Goal: Task Accomplishment & Management: Use online tool/utility

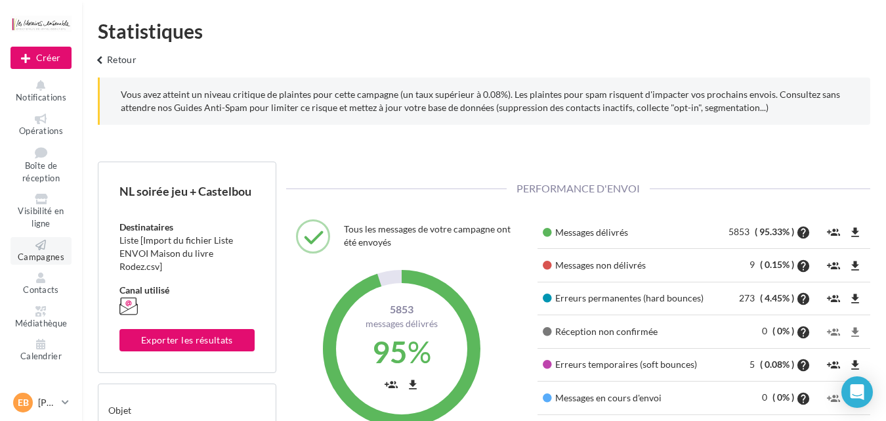
scroll to position [188, 302]
click at [32, 241] on icon at bounding box center [40, 244] width 53 height 10
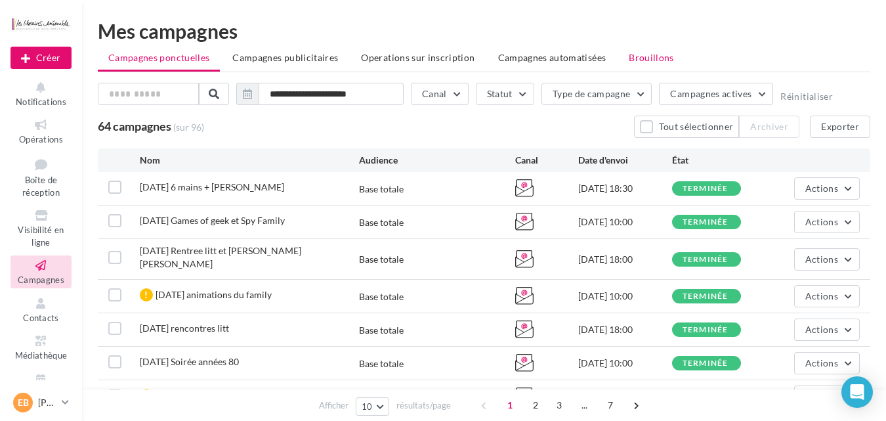
click at [646, 56] on span "Brouillons" at bounding box center [651, 57] width 45 height 11
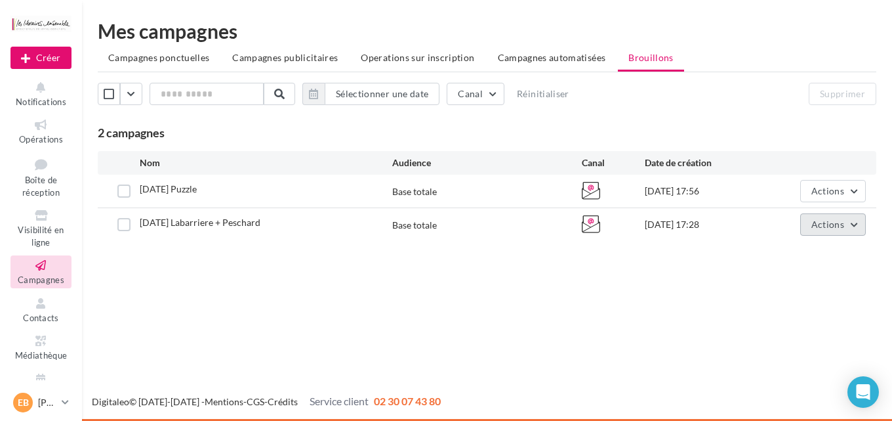
click at [852, 229] on button "Actions" at bounding box center [833, 224] width 66 height 22
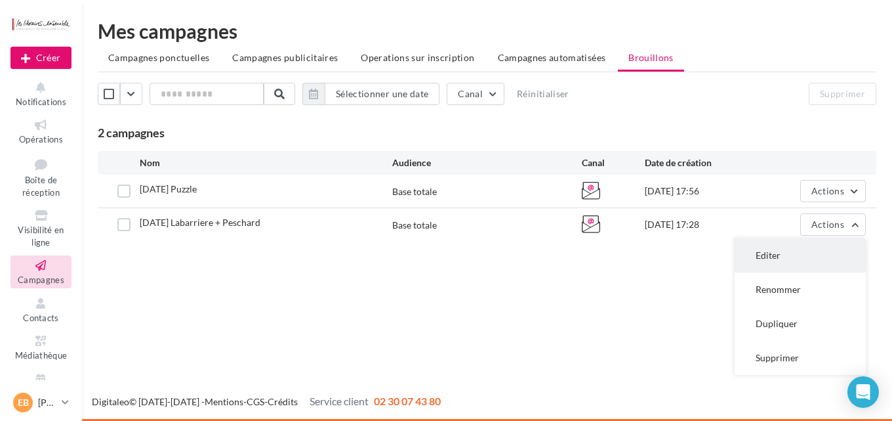
click at [785, 249] on button "Editer" at bounding box center [800, 255] width 131 height 34
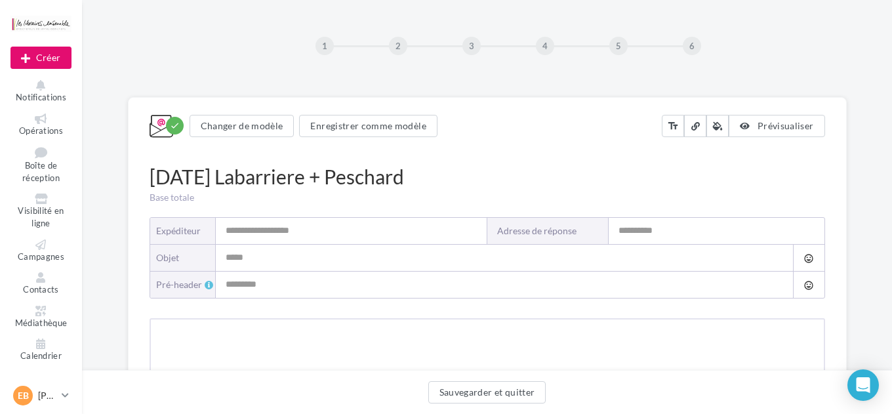
type input "**********"
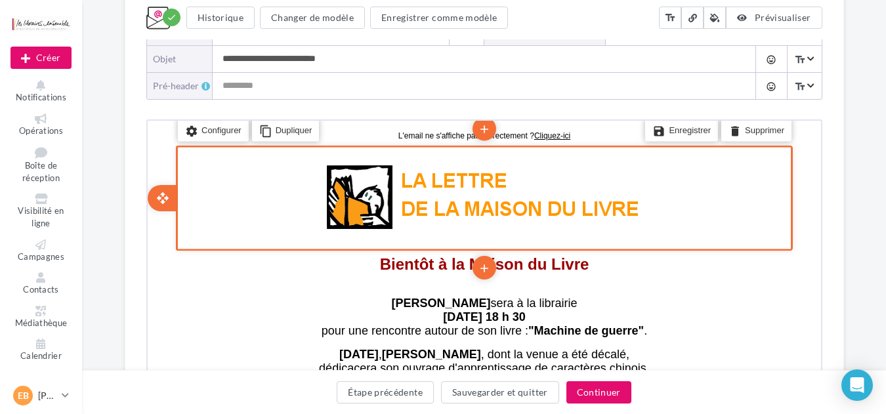
scroll to position [350, 0]
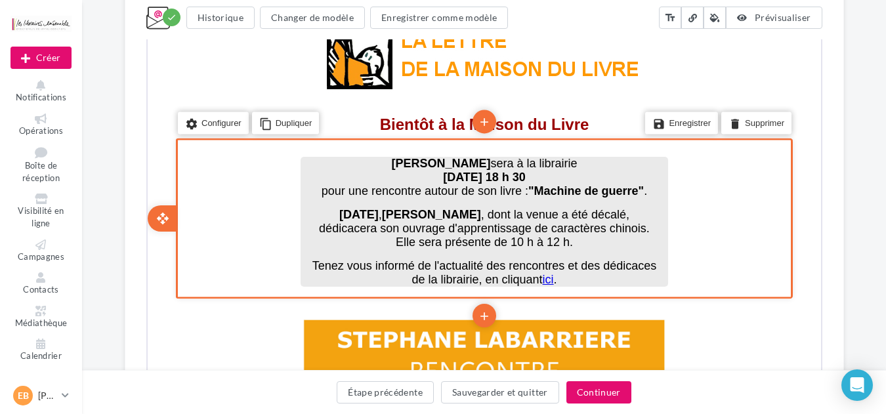
click at [619, 207] on span "Samedi 11 octobre , Agnès Peschard , dont la venue a été décalé," at bounding box center [482, 213] width 290 height 13
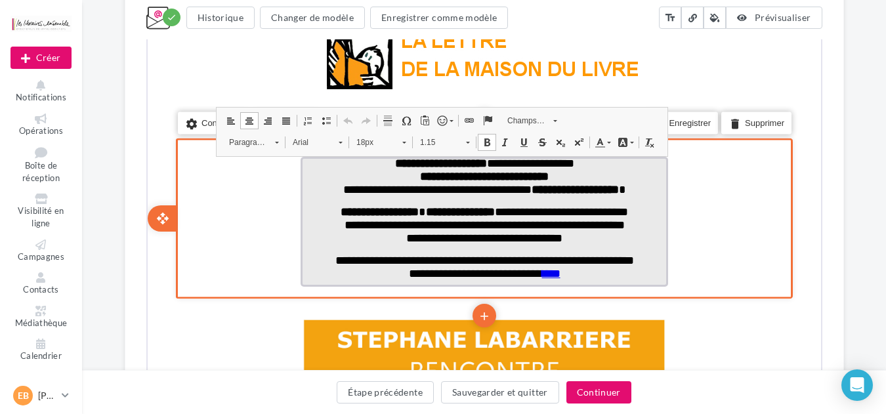
click at [626, 209] on span "**********" at bounding box center [482, 211] width 287 height 12
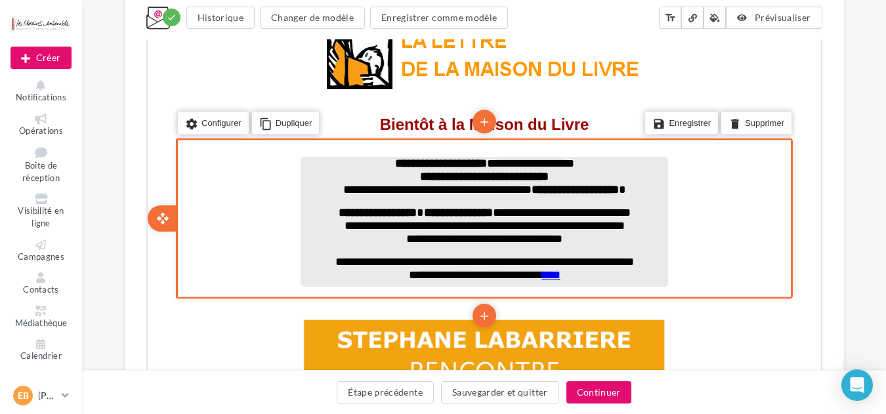
click at [342, 266] on span "**********" at bounding box center [482, 261] width 299 height 12
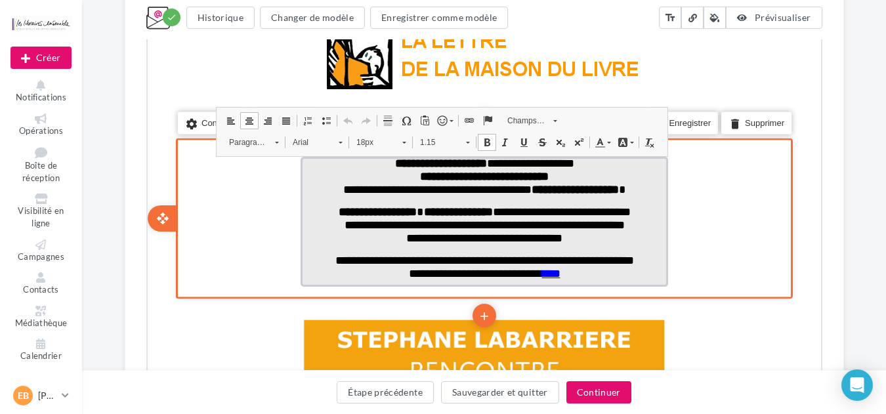
click at [347, 261] on span "**********" at bounding box center [482, 259] width 299 height 12
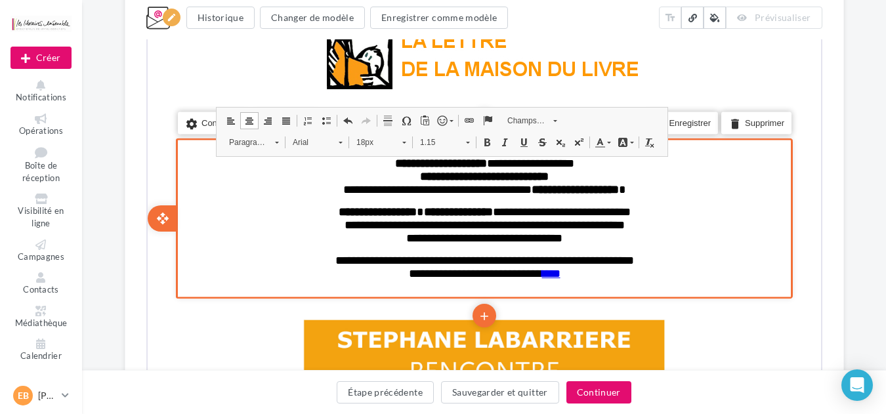
click at [150, 253] on div "**********" at bounding box center [482, 217] width 669 height 156
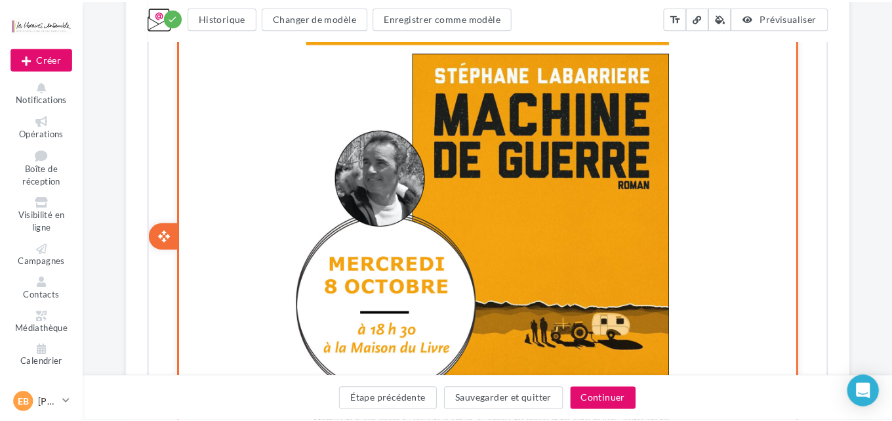
scroll to position [420, 0]
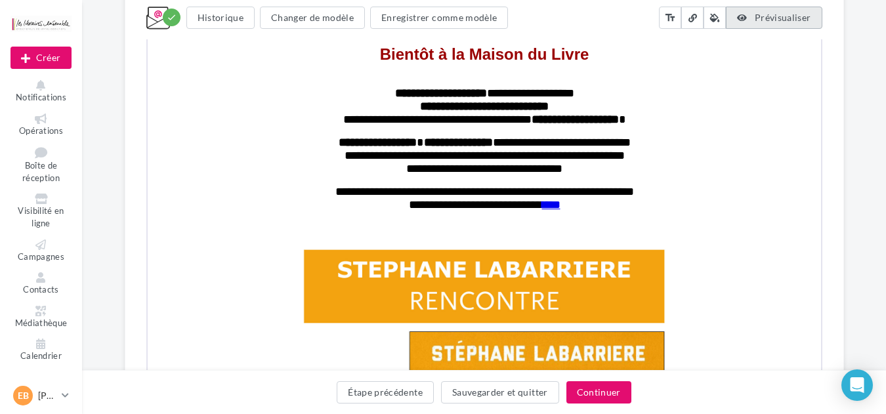
click at [776, 12] on span "Prévisualiser" at bounding box center [782, 17] width 56 height 11
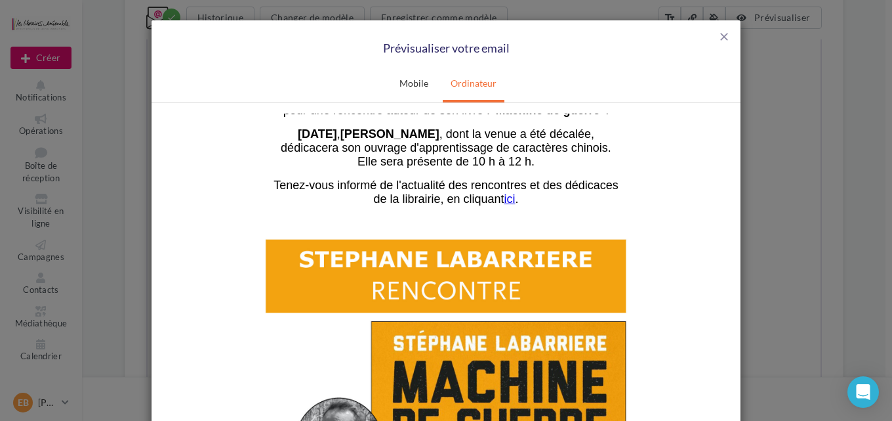
scroll to position [350, 0]
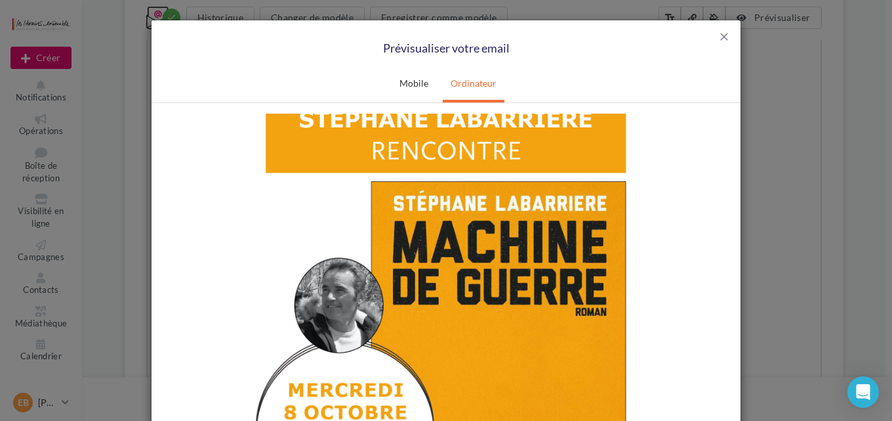
click at [474, 257] on img at bounding box center [446, 360] width 394 height 556
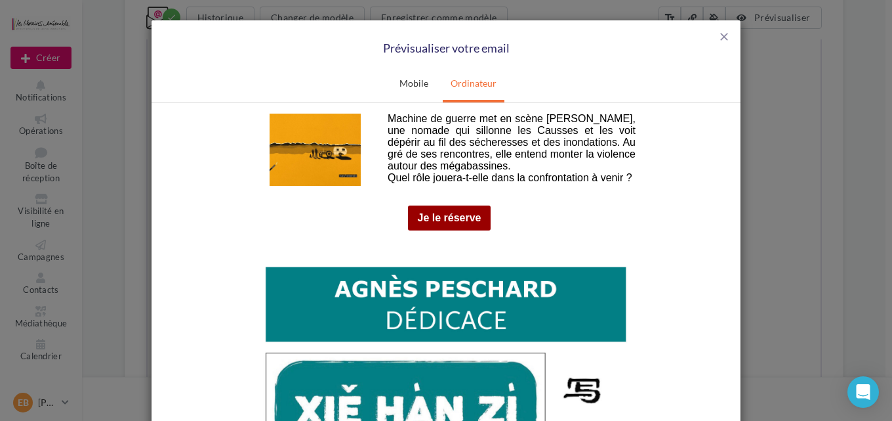
scroll to position [770, 0]
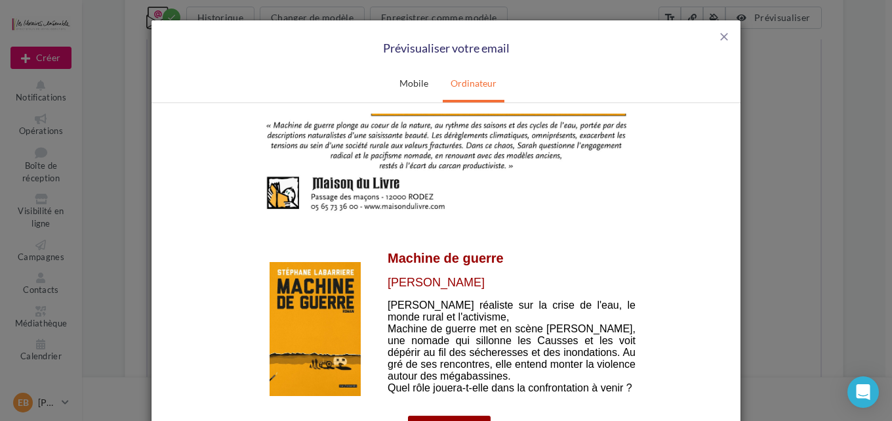
click at [313, 306] on img at bounding box center [315, 327] width 91 height 133
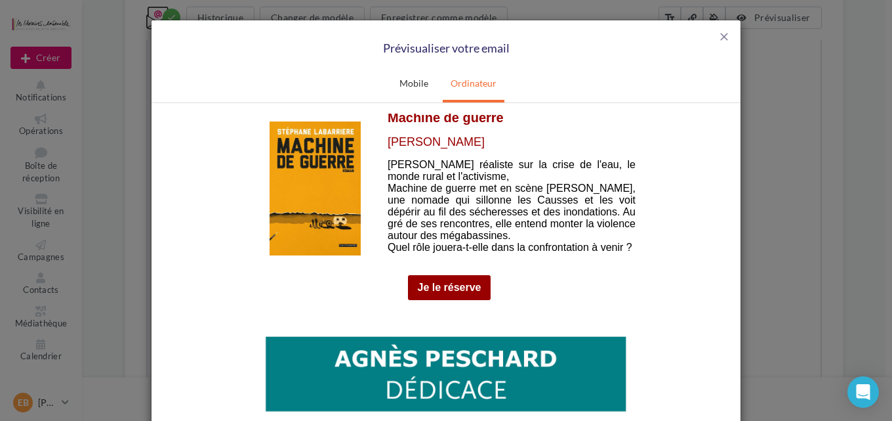
scroll to position [1050, 0]
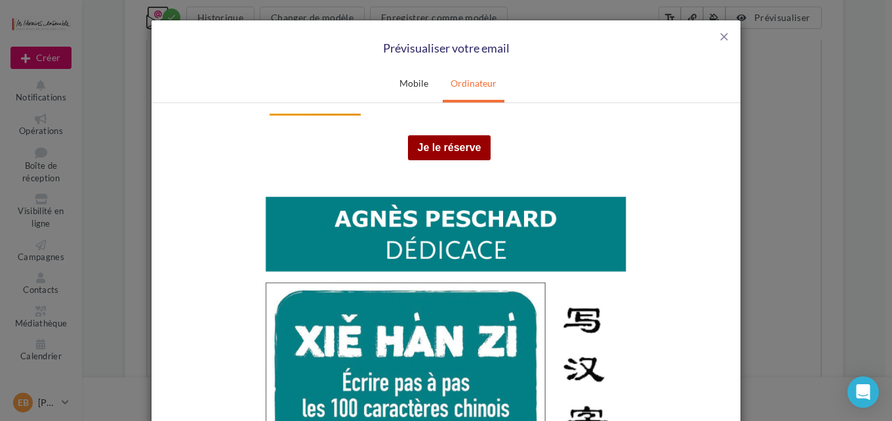
click at [450, 146] on link "Je le réserve" at bounding box center [450, 147] width 64 height 12
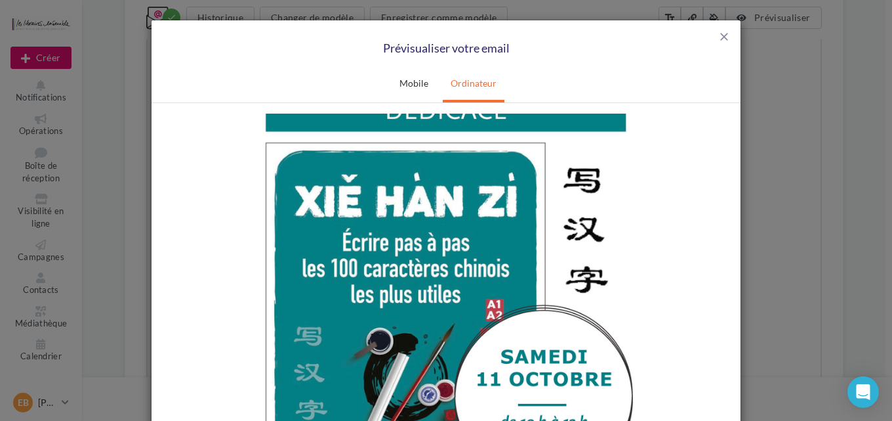
scroll to position [1260, 0]
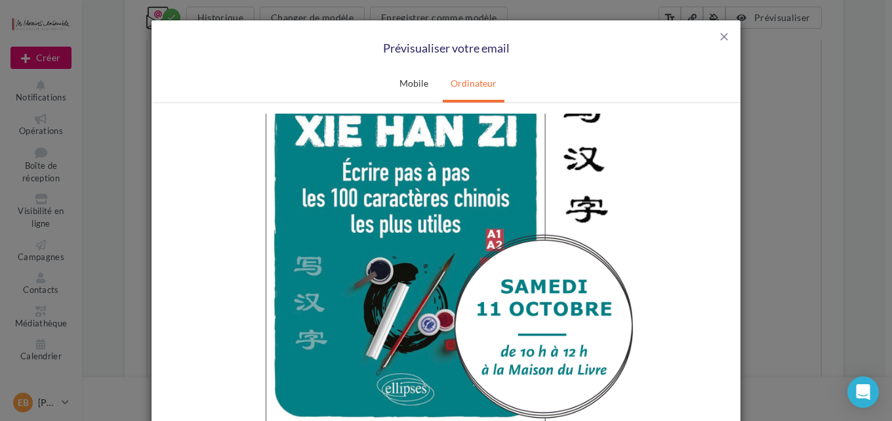
click at [463, 186] on img at bounding box center [446, 247] width 394 height 556
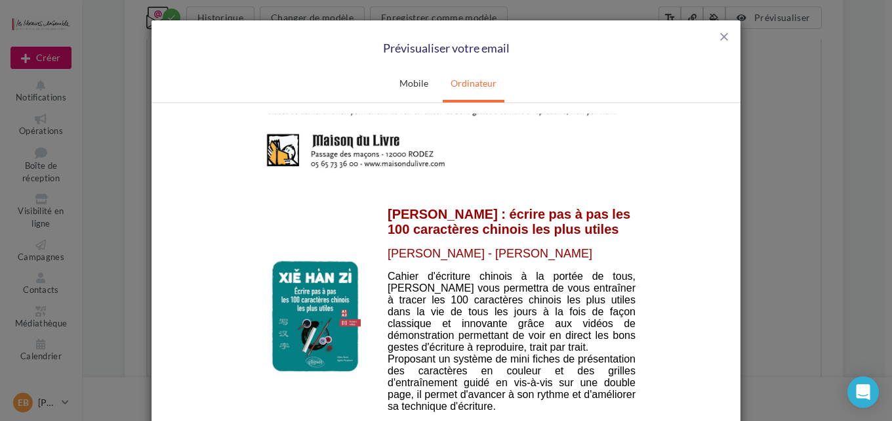
scroll to position [1680, 0]
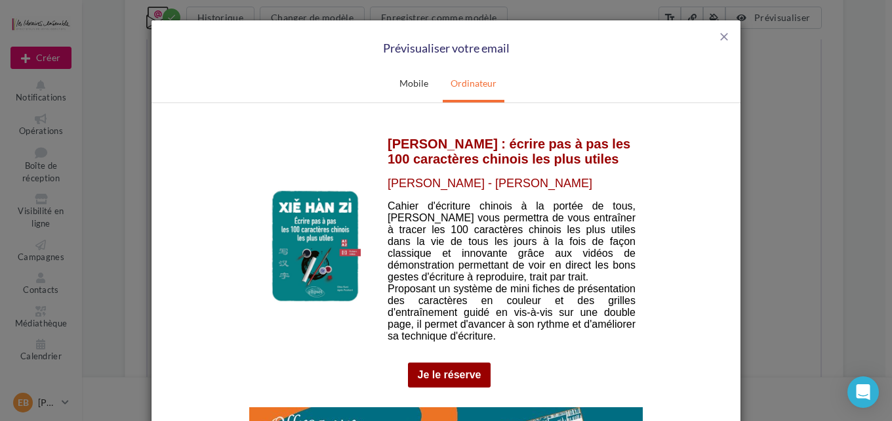
click at [282, 255] on img at bounding box center [315, 245] width 91 height 115
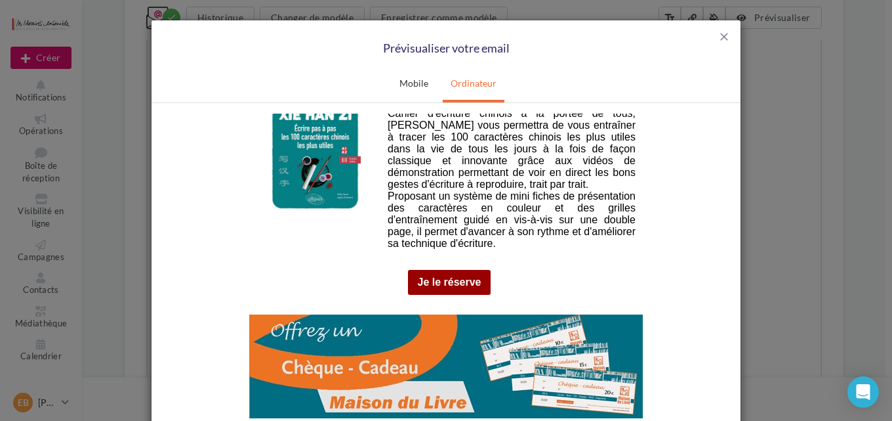
click at [457, 288] on td "Je le réserve" at bounding box center [449, 281] width 83 height 25
click at [460, 279] on link "Je le réserve" at bounding box center [450, 282] width 64 height 12
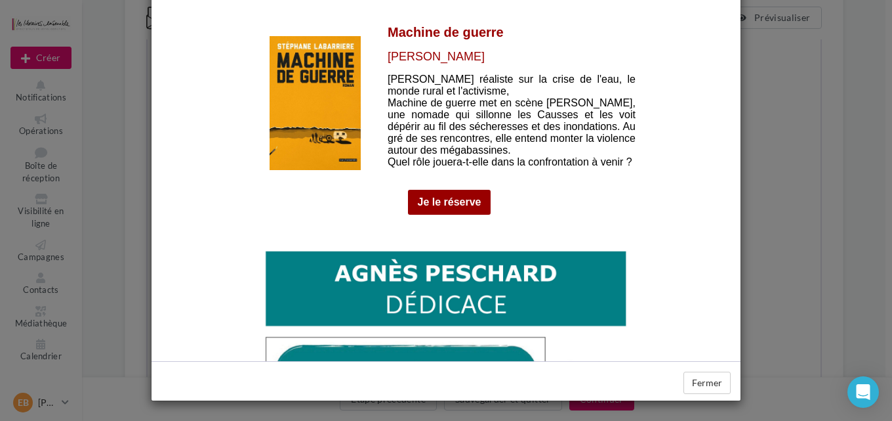
scroll to position [373, 0]
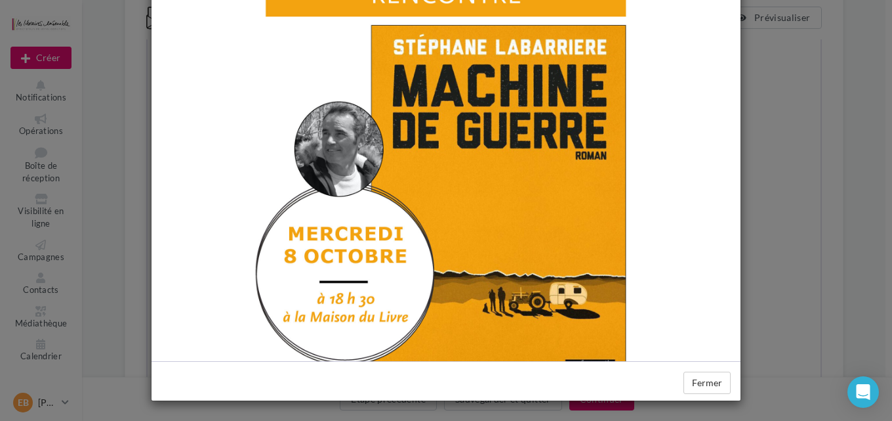
click at [787, 96] on div "close Prévisualiser votre email Mobile Ordinateur Fermer" at bounding box center [446, 210] width 892 height 421
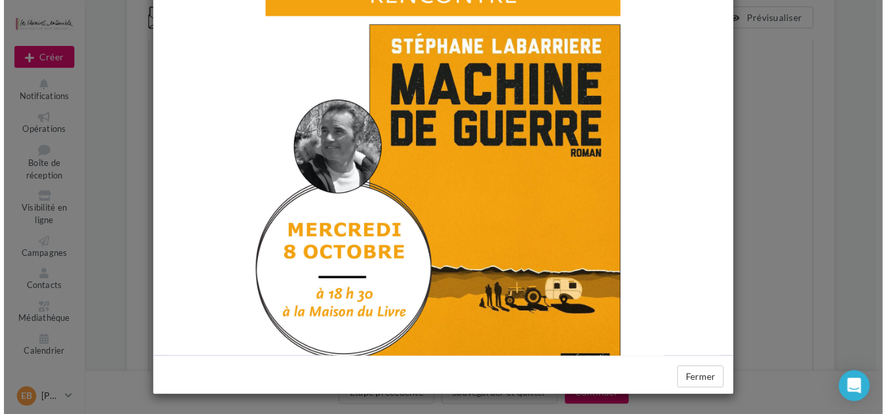
scroll to position [0, 0]
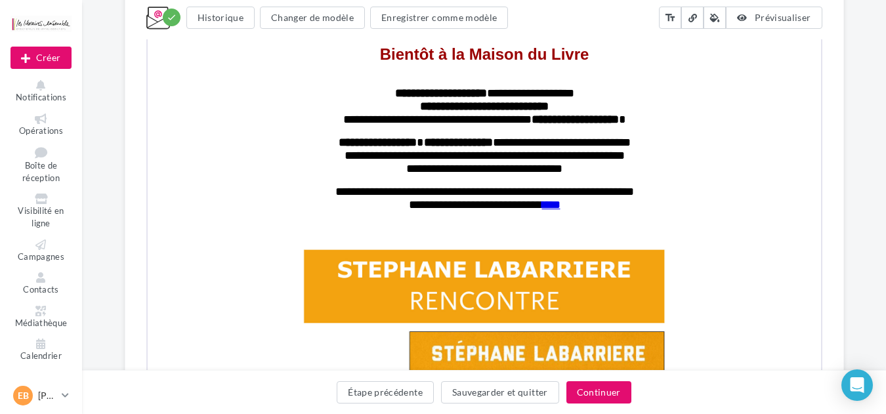
click at [703, 382] on div "Étape précédente Sauvegarder et quitter Continuer" at bounding box center [484, 395] width 783 height 28
click at [544, 388] on button "Sauvegarder et quitter" at bounding box center [500, 392] width 118 height 22
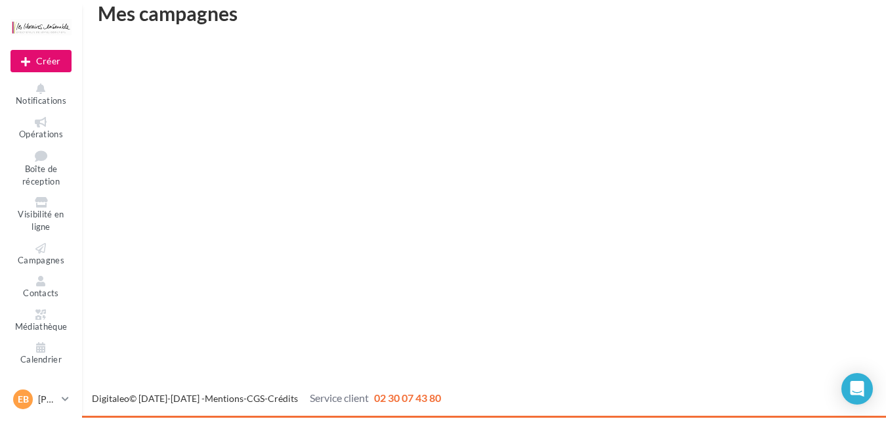
scroll to position [21, 0]
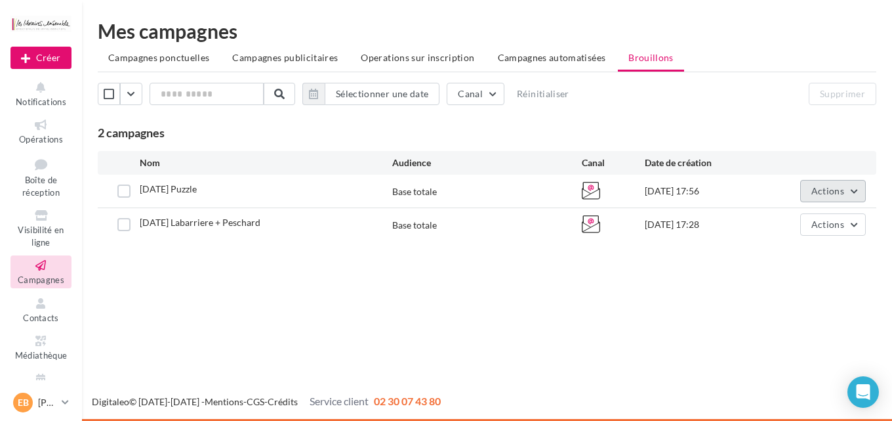
click at [824, 192] on span "Actions" at bounding box center [828, 190] width 33 height 11
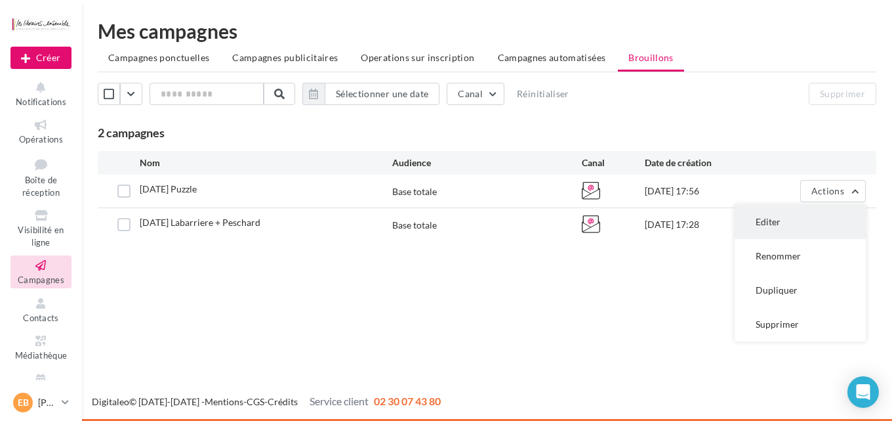
click at [781, 224] on button "Editer" at bounding box center [800, 222] width 131 height 34
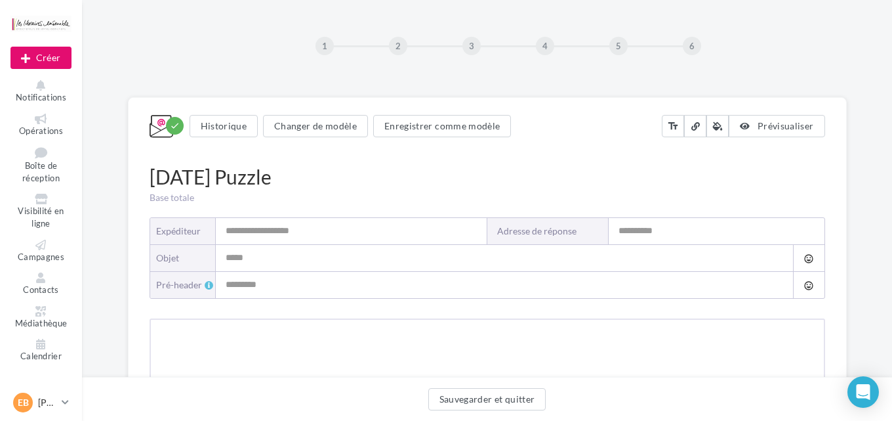
type input "**********"
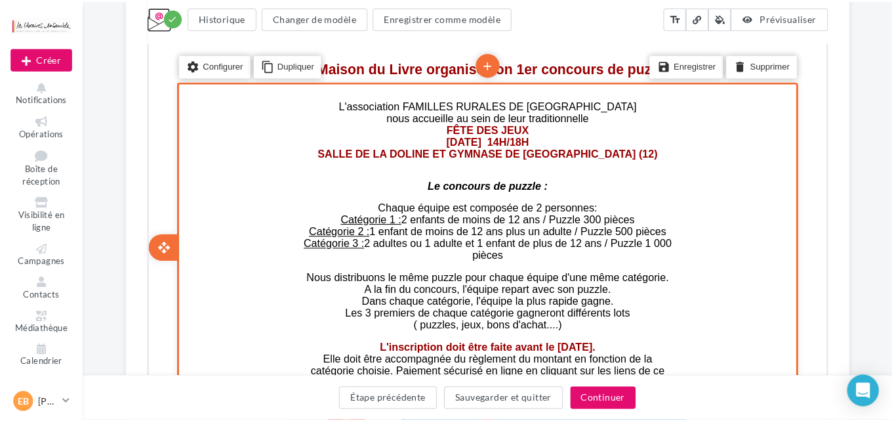
scroll to position [337, 0]
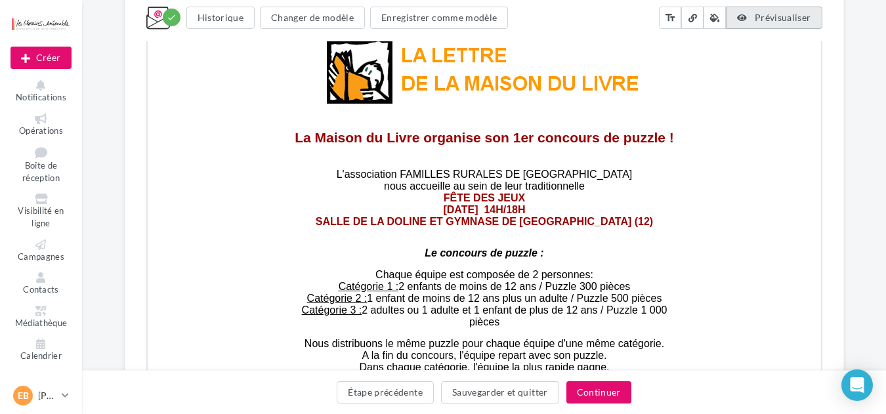
click at [777, 26] on button "Prévisualiser" at bounding box center [774, 18] width 96 height 22
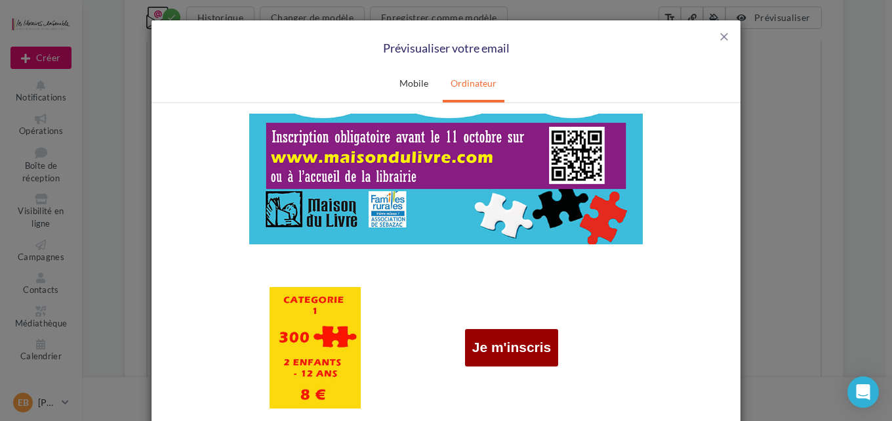
scroll to position [980, 0]
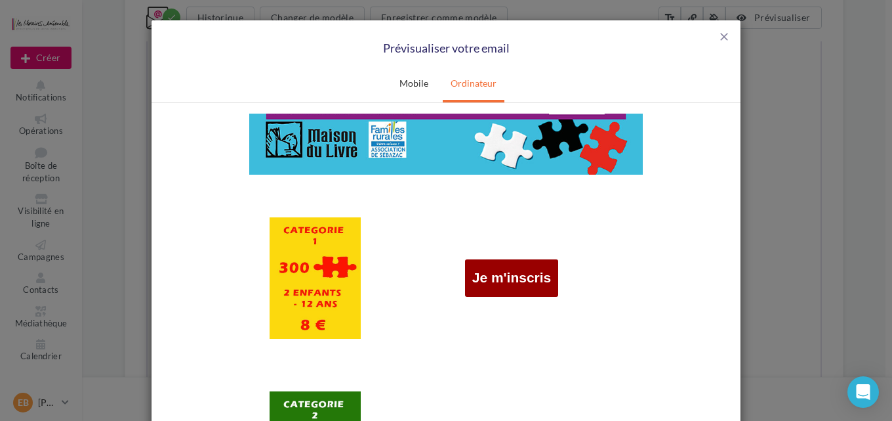
click at [329, 273] on img at bounding box center [315, 277] width 91 height 121
click at [518, 267] on td "Je m'inscris" at bounding box center [512, 276] width 94 height 37
click at [515, 278] on link "Je m'inscris" at bounding box center [511, 277] width 79 height 16
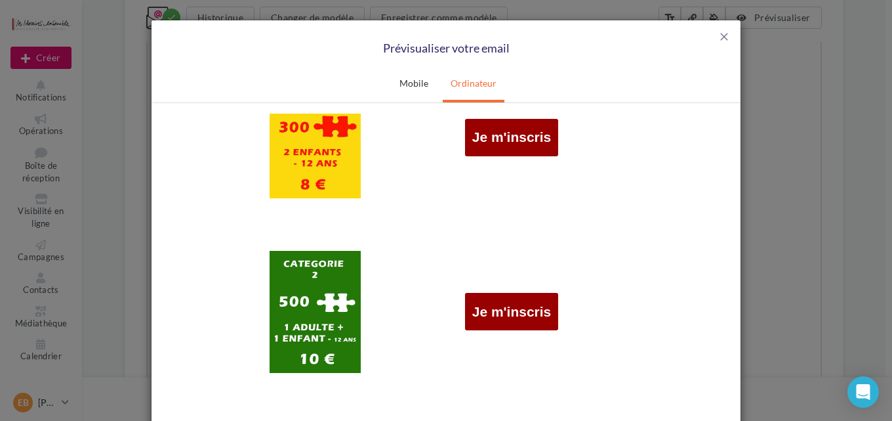
scroll to position [1189, 0]
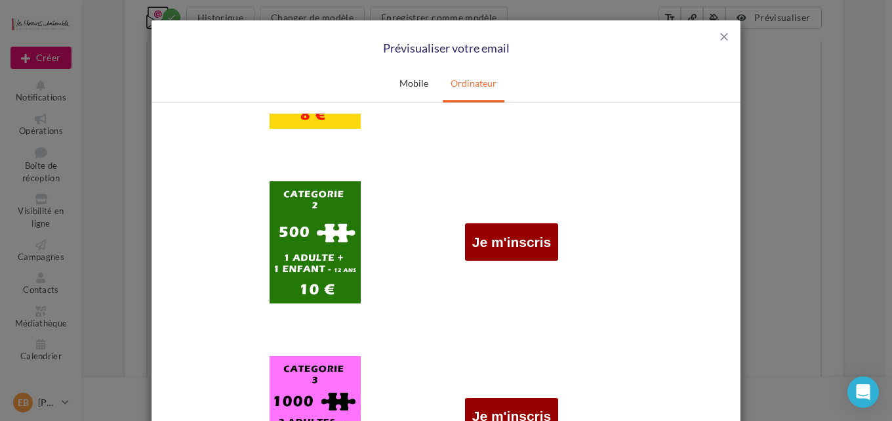
click at [361, 258] on td at bounding box center [314, 241] width 131 height 161
click at [333, 258] on img at bounding box center [315, 240] width 91 height 121
click at [506, 252] on td "Je m'inscris" at bounding box center [512, 240] width 94 height 37
click at [505, 240] on link "Je m'inscris" at bounding box center [511, 242] width 79 height 16
click at [297, 384] on img at bounding box center [315, 415] width 91 height 121
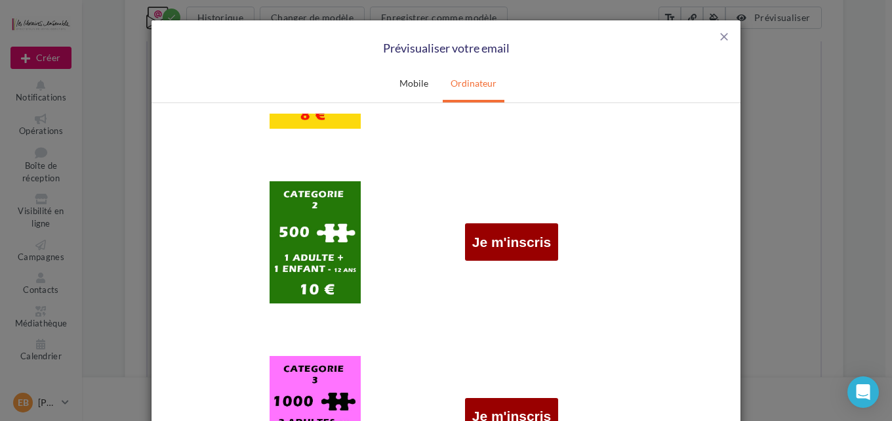
scroll to position [1378, 0]
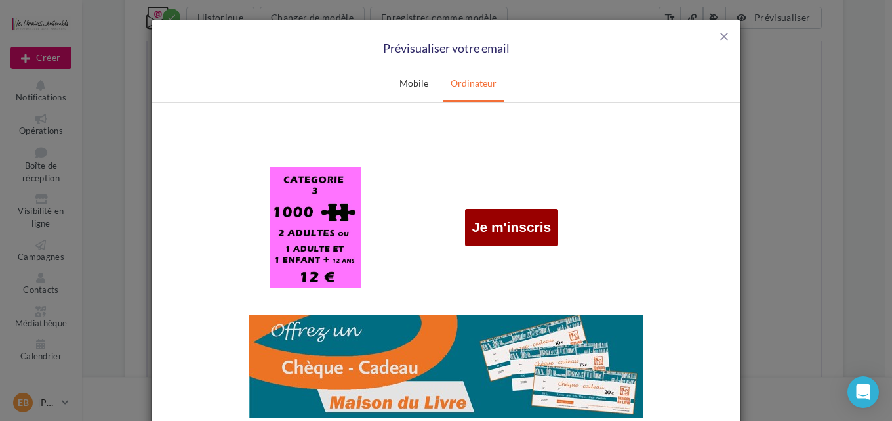
click at [519, 231] on link "Je m'inscris" at bounding box center [511, 226] width 79 height 16
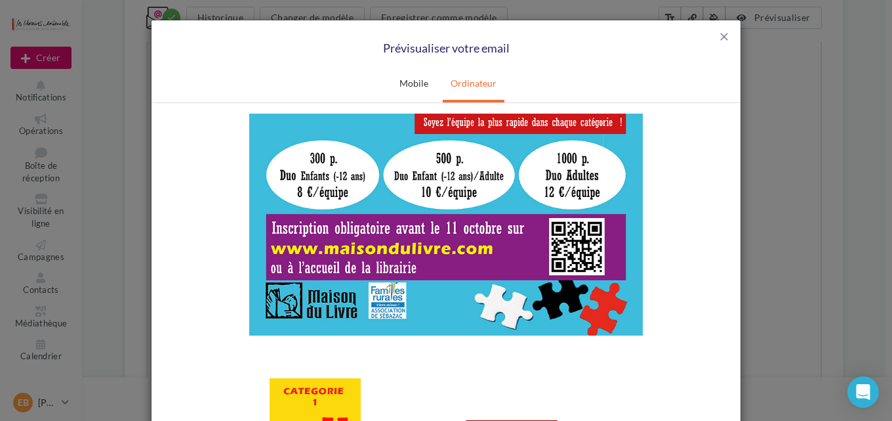
scroll to position [678, 0]
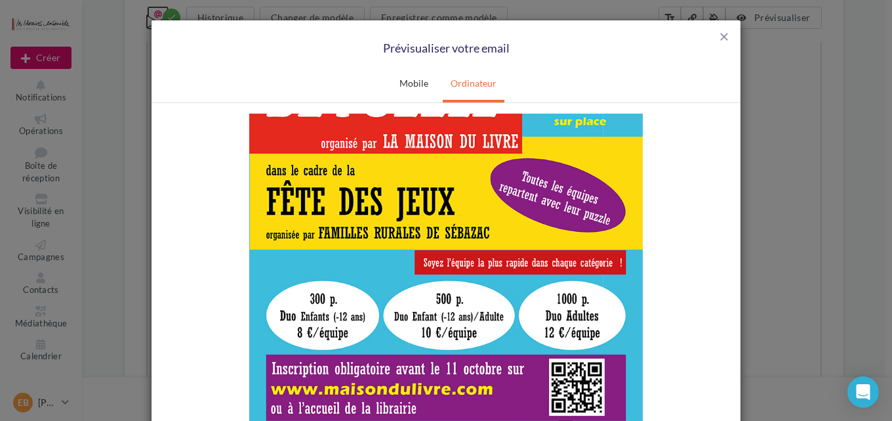
click at [499, 232] on img at bounding box center [446, 196] width 394 height 557
click at [815, 112] on div "close Prévisualiser votre email Mobile Ordinateur Fermer" at bounding box center [446, 210] width 892 height 421
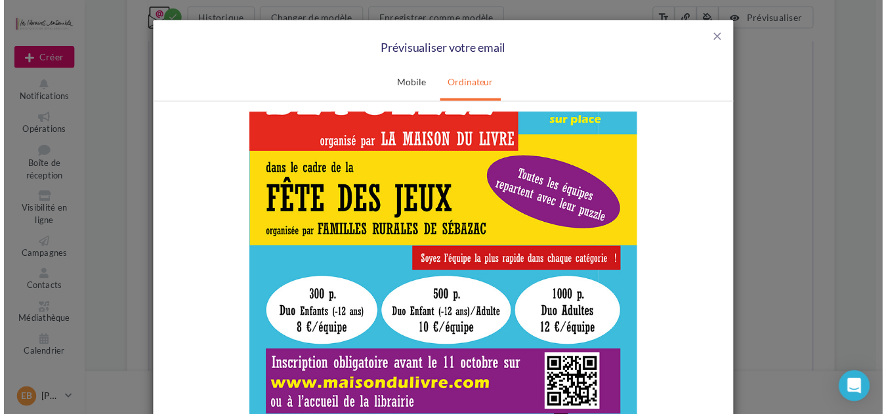
scroll to position [0, 0]
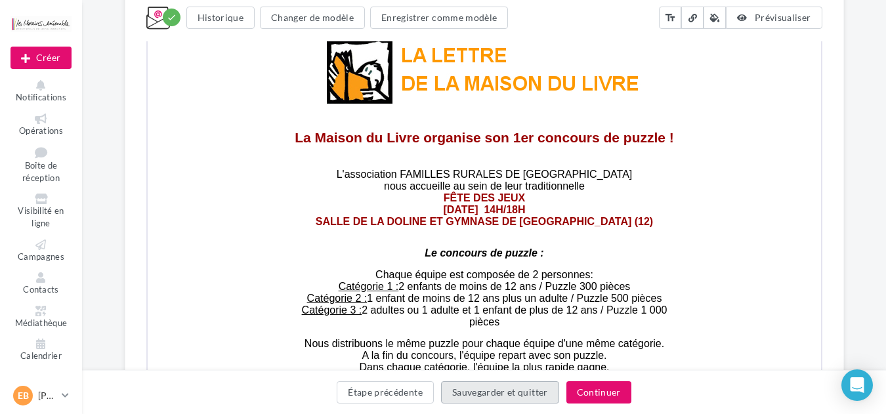
click at [491, 400] on button "Sauvegarder et quitter" at bounding box center [500, 392] width 118 height 22
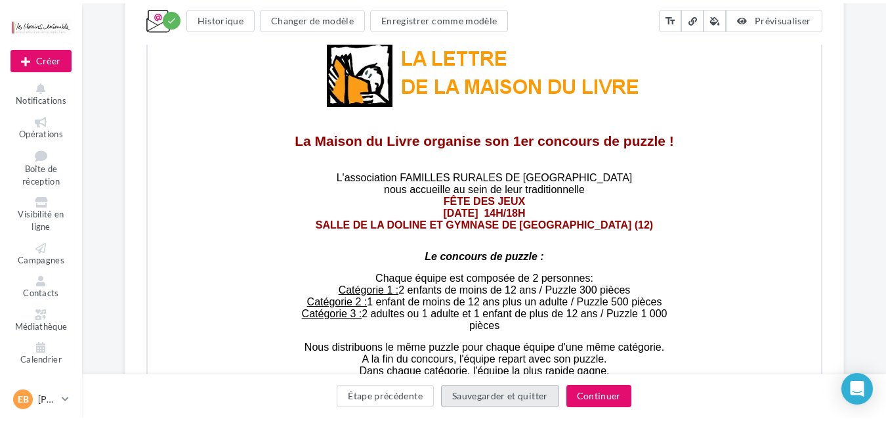
scroll to position [21, 0]
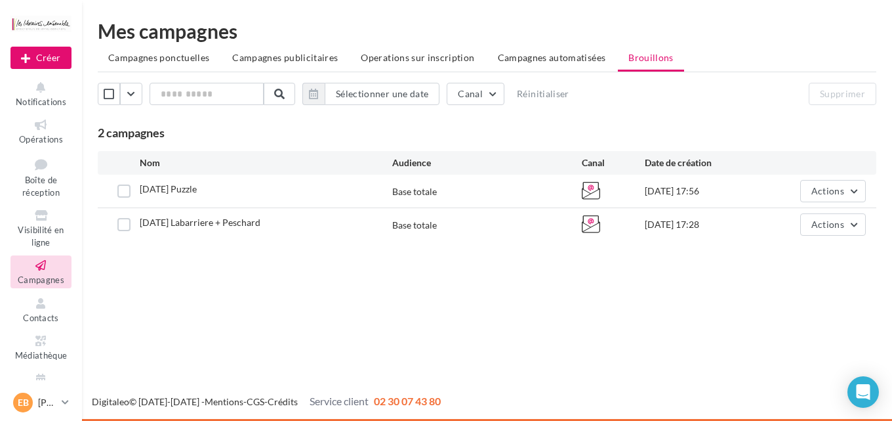
click at [327, 308] on div "Nouvelle campagne Créer Notifications Opérations Boîte de réception Visibilité …" at bounding box center [446, 210] width 892 height 421
